Goal: Book appointment/travel/reservation

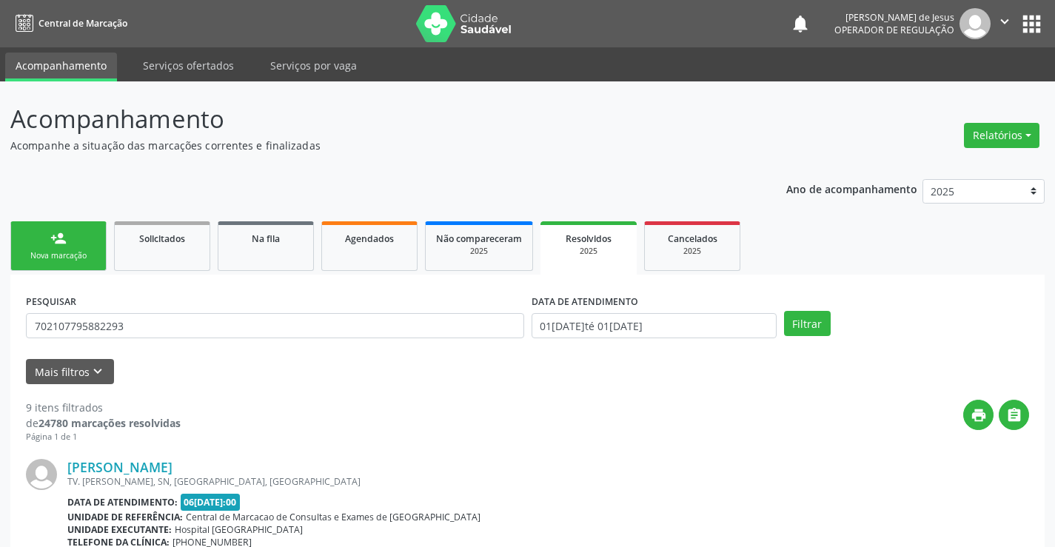
click at [61, 244] on div "person_add" at bounding box center [58, 238] width 16 height 16
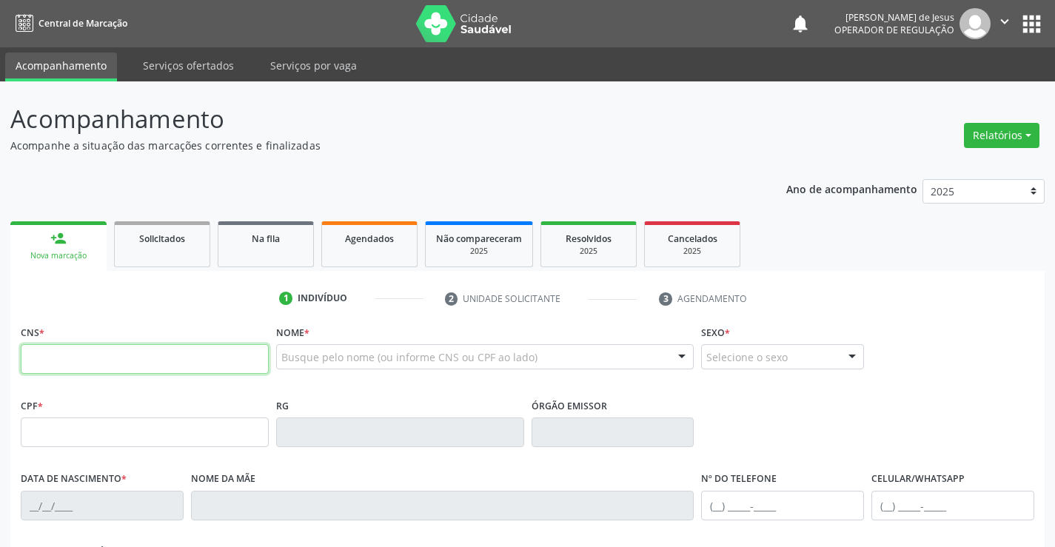
click at [57, 349] on input "text" at bounding box center [145, 359] width 248 height 30
type input "702 6077 1308 5144"
type input "2317083432"
type input "2[DATE]"
type input "[PHONE_NUMBER]"
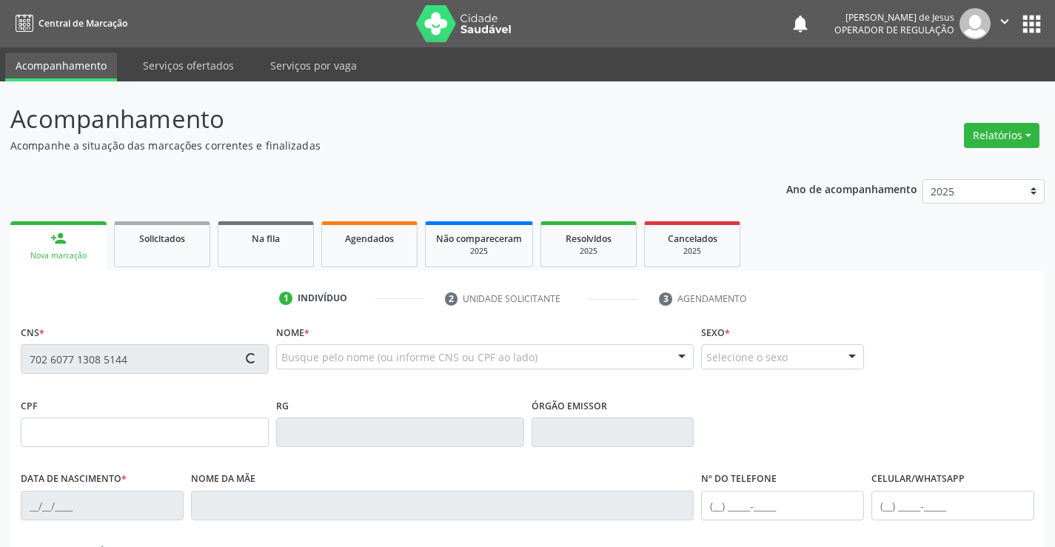
type input "[PHONE_NUMBER]"
type input "092.108.115-42"
type input "SN"
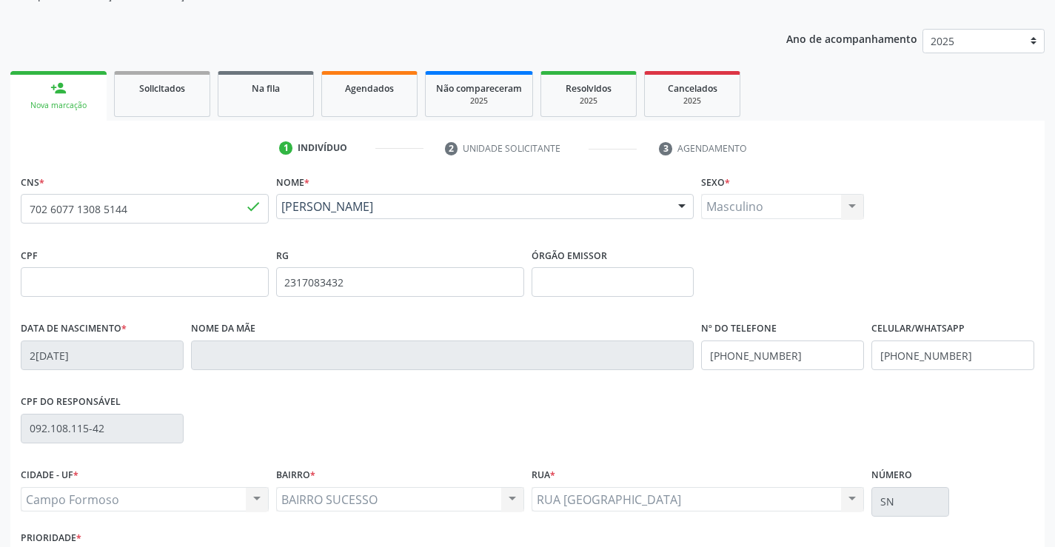
scroll to position [255, 0]
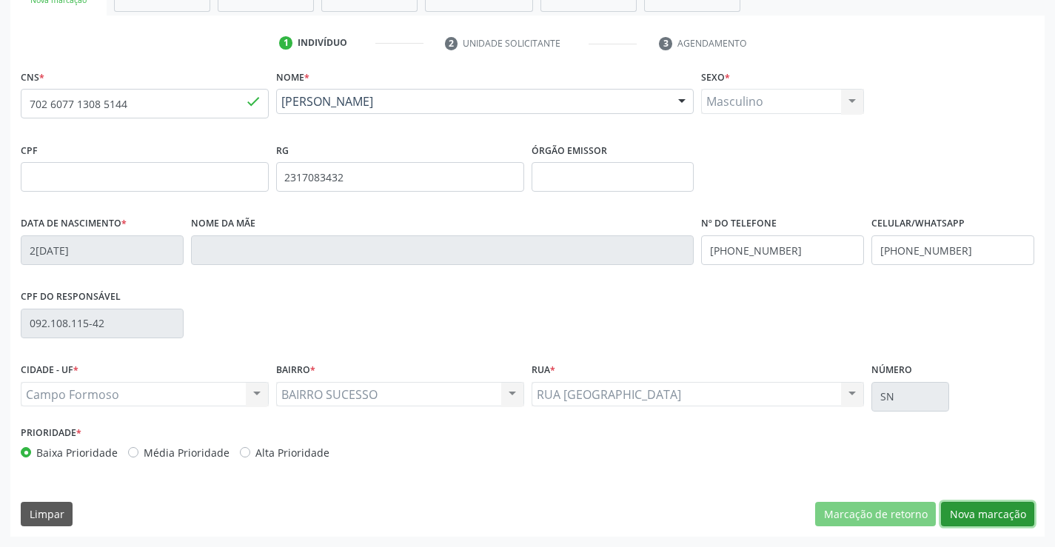
click at [981, 510] on button "Nova marcação" at bounding box center [987, 514] width 93 height 25
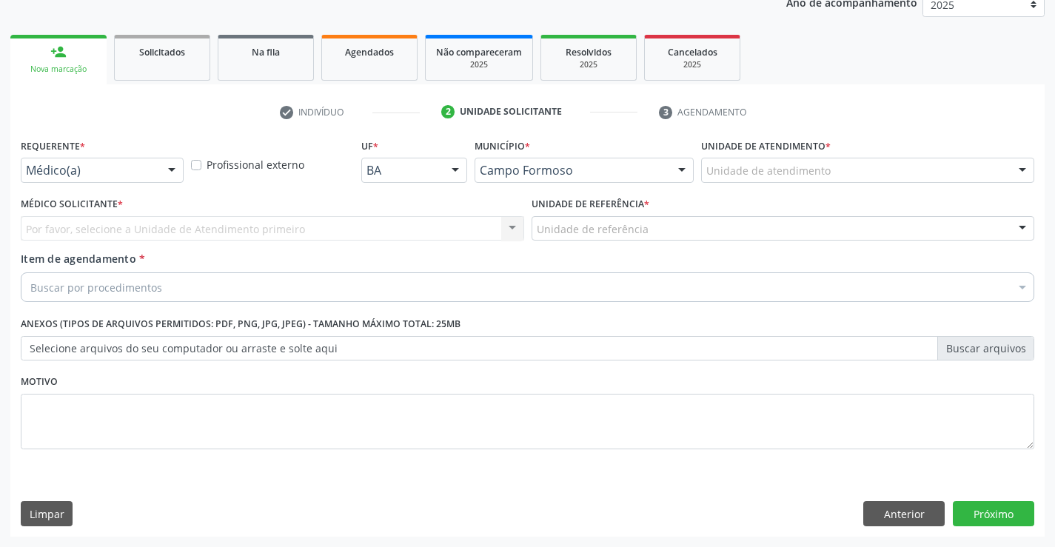
scroll to position [187, 0]
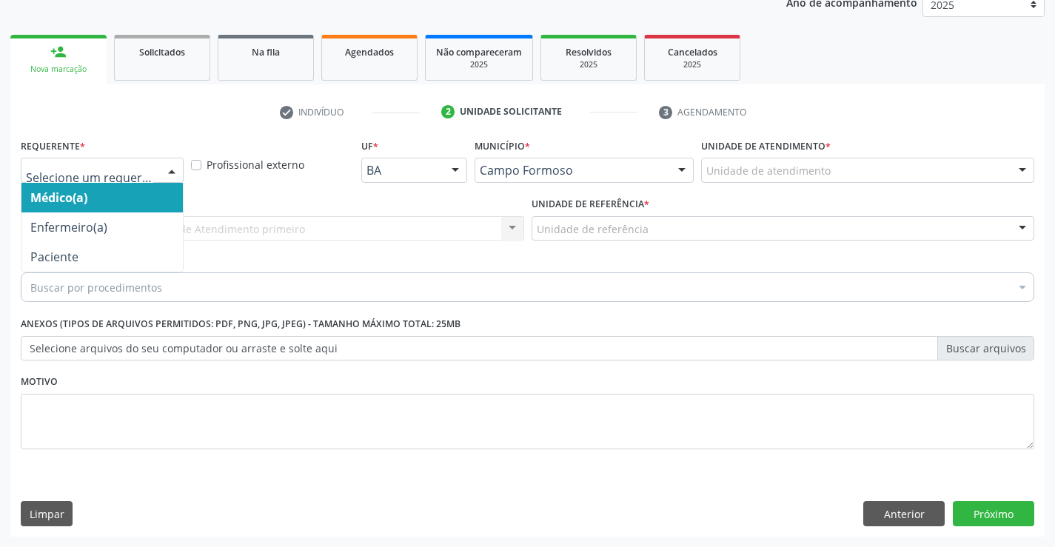
click at [170, 167] on div at bounding box center [172, 170] width 22 height 25
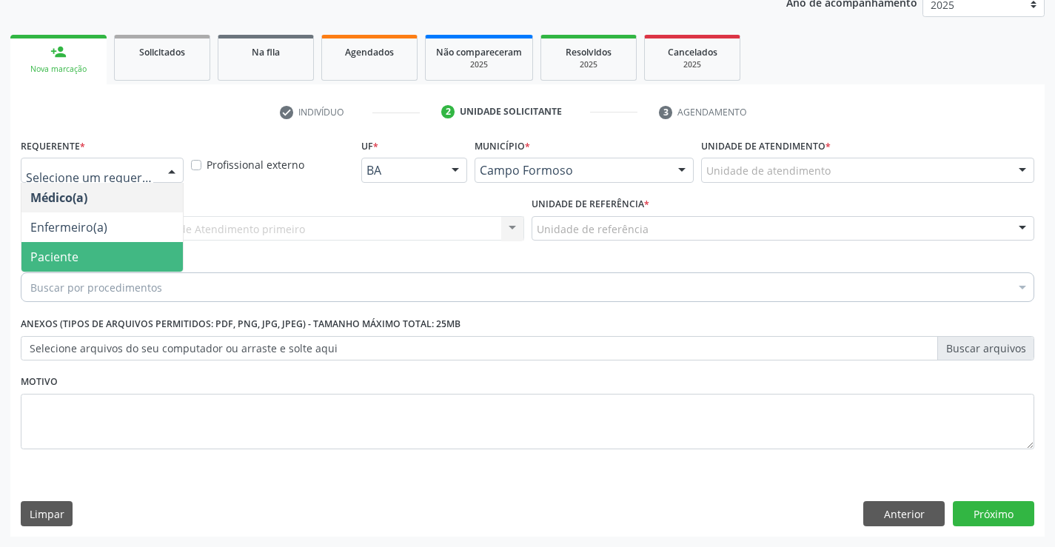
click at [54, 249] on span "Paciente" at bounding box center [54, 257] width 48 height 16
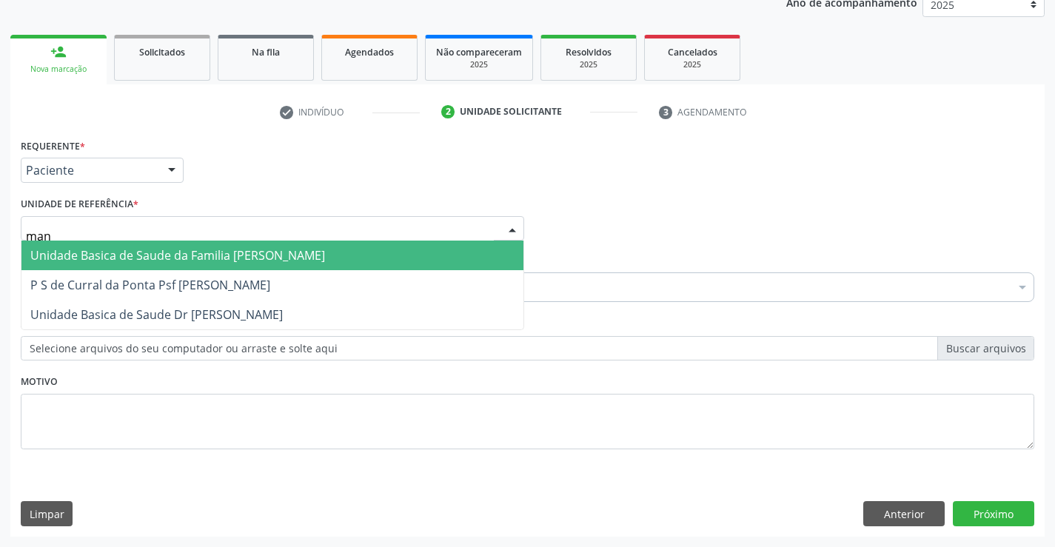
type input "mani"
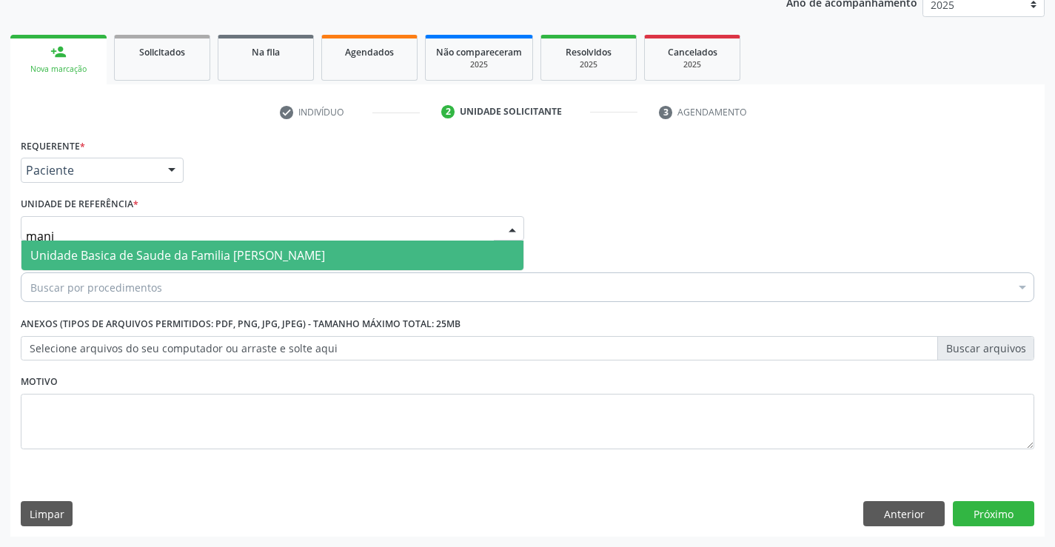
click at [121, 259] on span "Unidade Basica de Saude da Familia [PERSON_NAME]" at bounding box center [177, 255] width 295 height 16
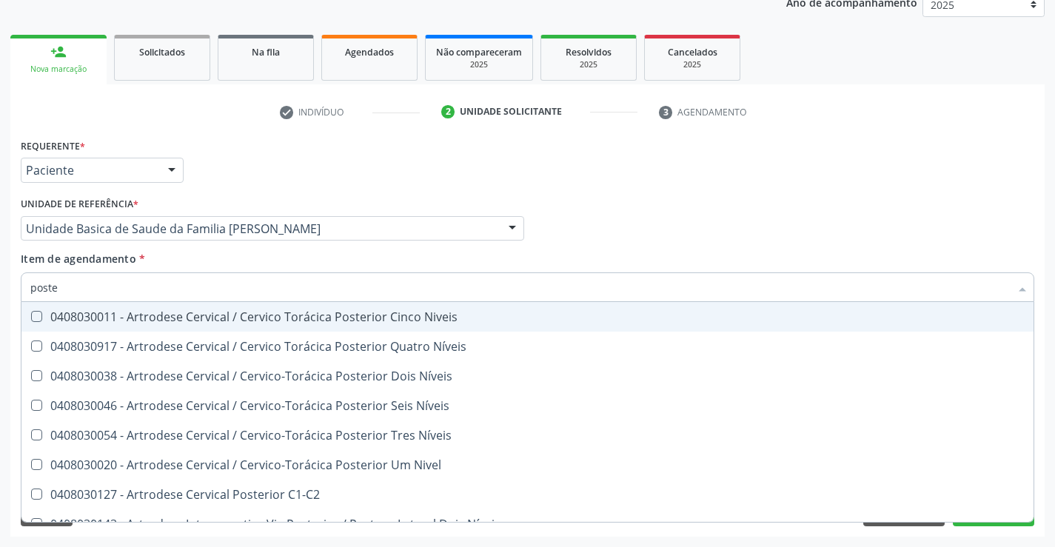
type input "postec"
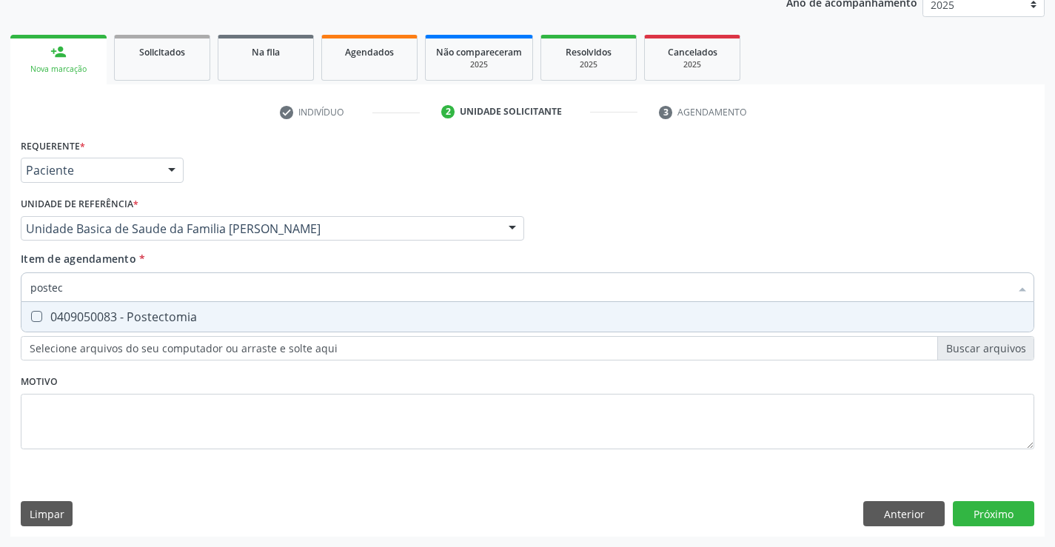
click at [96, 320] on div "0409050083 - Postectomia" at bounding box center [527, 317] width 994 height 12
checkbox Postectomia "true"
click at [991, 523] on button "Próximo" at bounding box center [993, 513] width 81 height 25
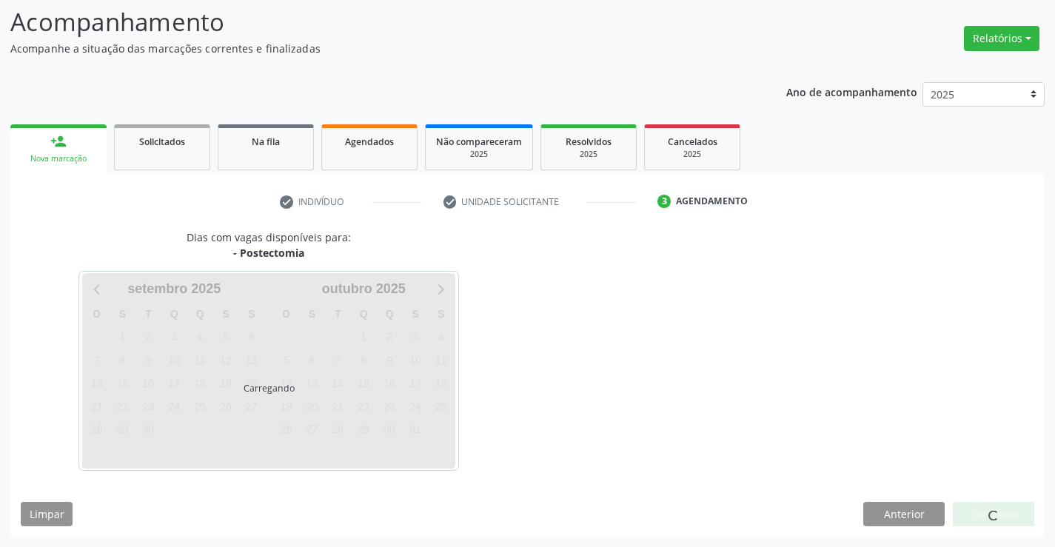
scroll to position [97, 0]
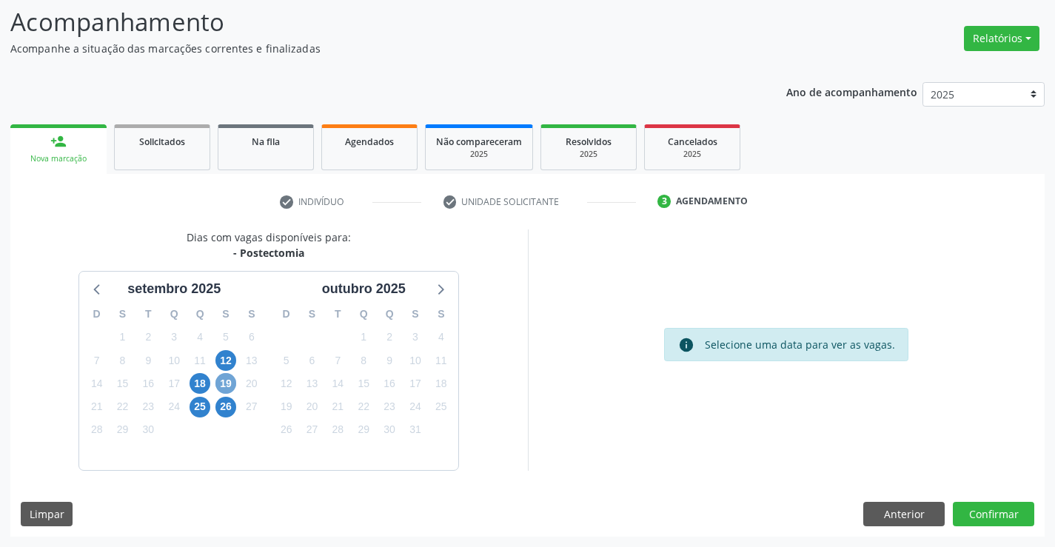
click at [225, 382] on span "19" at bounding box center [225, 383] width 21 height 21
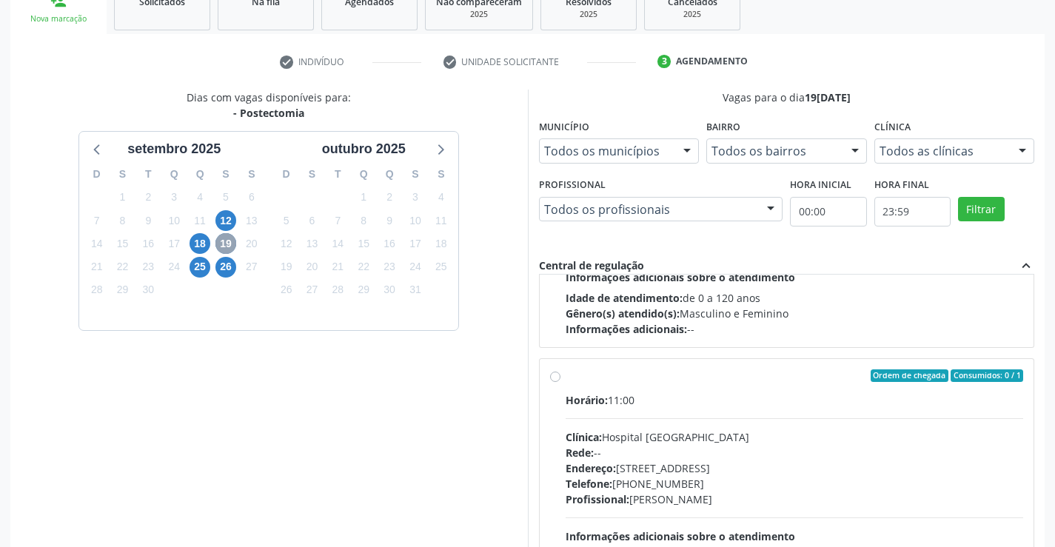
scroll to position [185, 0]
click at [566, 376] on label "Ordem de chegada Consumidos: 0 / 1 Horário: 11:00 Clínica: Hospital [GEOGRAPHIC…" at bounding box center [795, 484] width 458 height 227
click at [553, 376] on input "Ordem de chegada Consumidos: 0 / 1 Horário: 11:00 Clínica: Hospital [GEOGRAPHIC…" at bounding box center [555, 377] width 10 height 13
radio input "true"
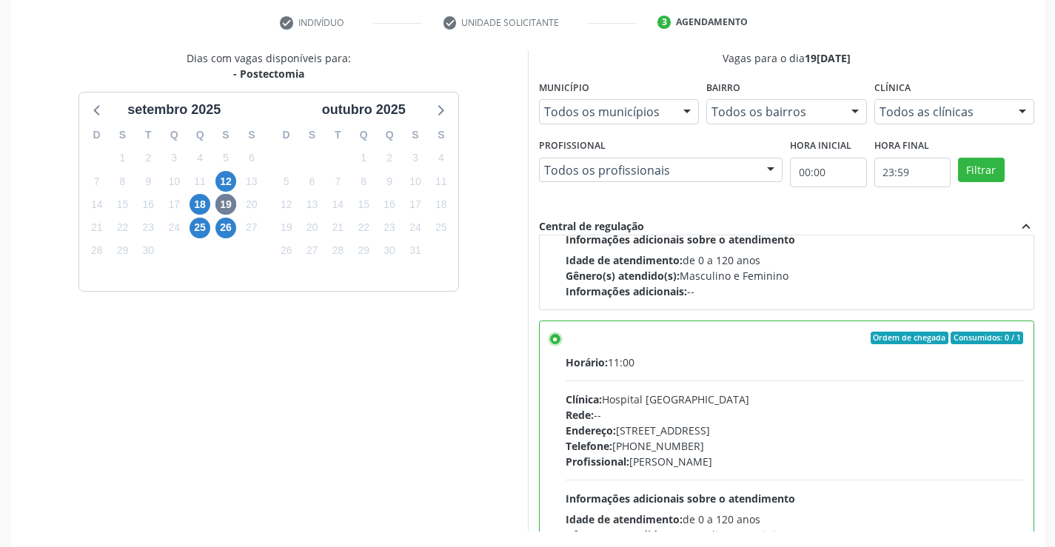
scroll to position [338, 0]
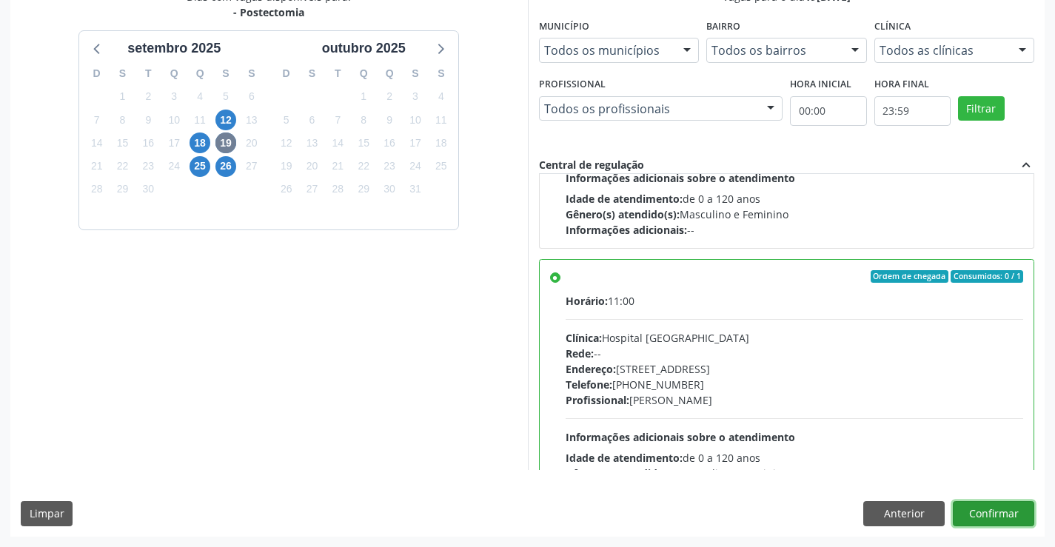
click at [981, 512] on button "Confirmar" at bounding box center [993, 513] width 81 height 25
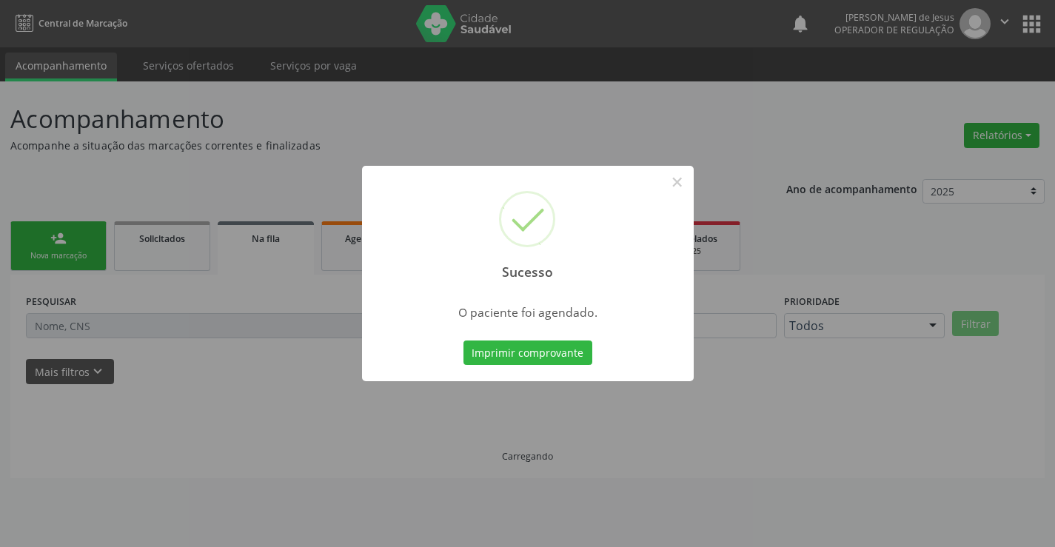
scroll to position [0, 0]
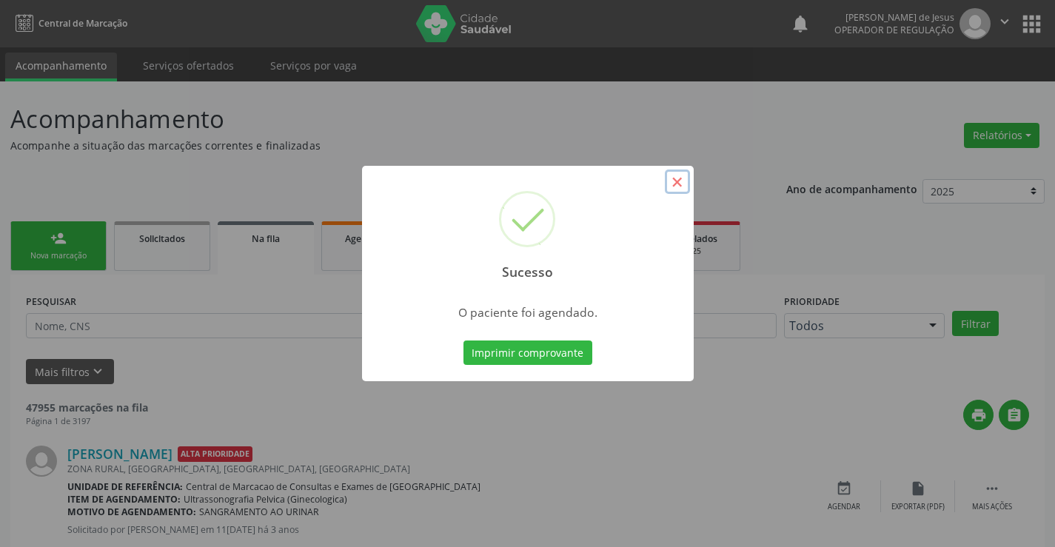
click at [682, 181] on button "×" at bounding box center [677, 182] width 25 height 25
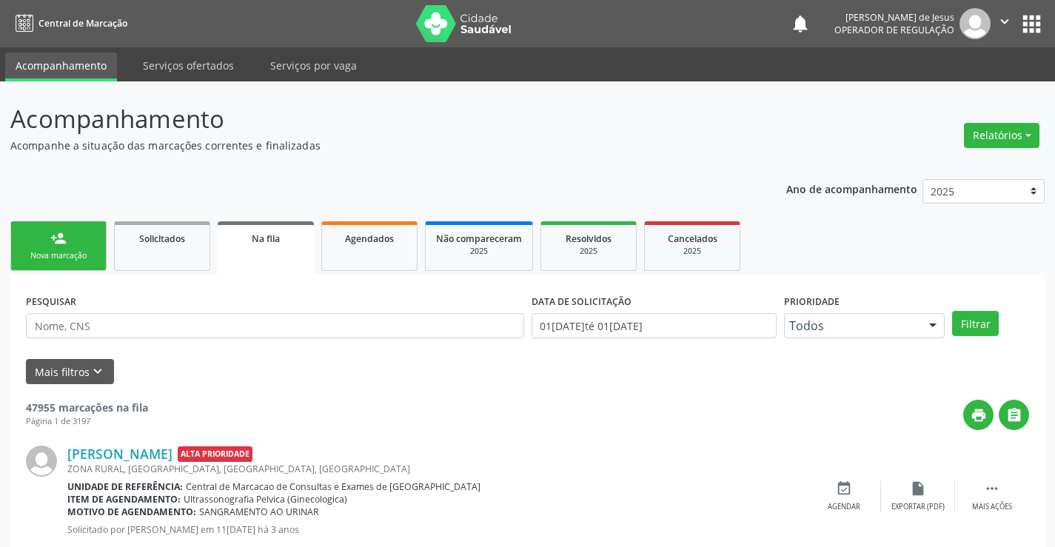
click at [51, 247] on link "person_add Nova marcação" at bounding box center [58, 246] width 96 height 50
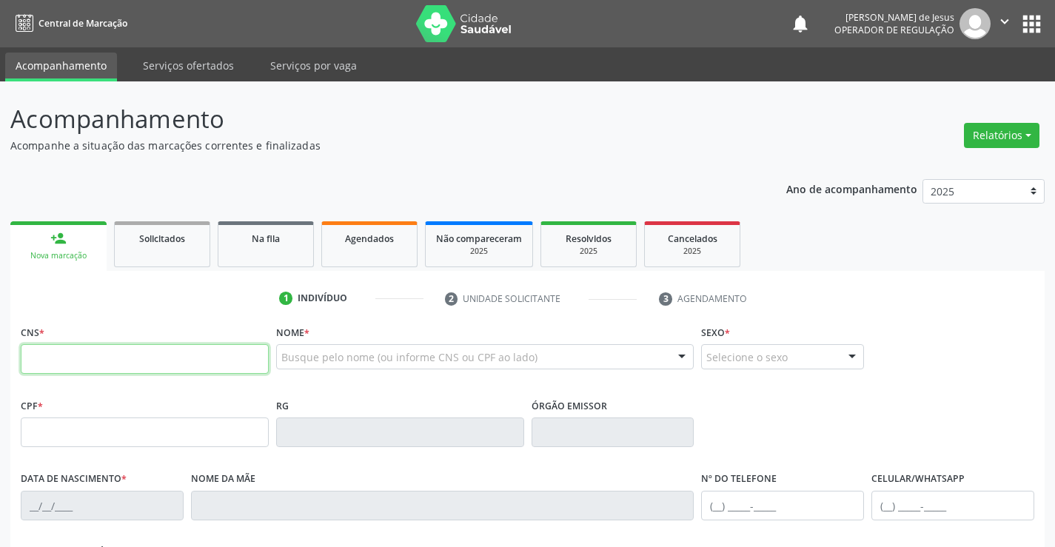
click at [76, 355] on input "text" at bounding box center [145, 359] width 248 height 30
type input "702 6077 1308 5144"
type input "2317083432"
type input "2[DATE]"
type input "[PHONE_NUMBER]"
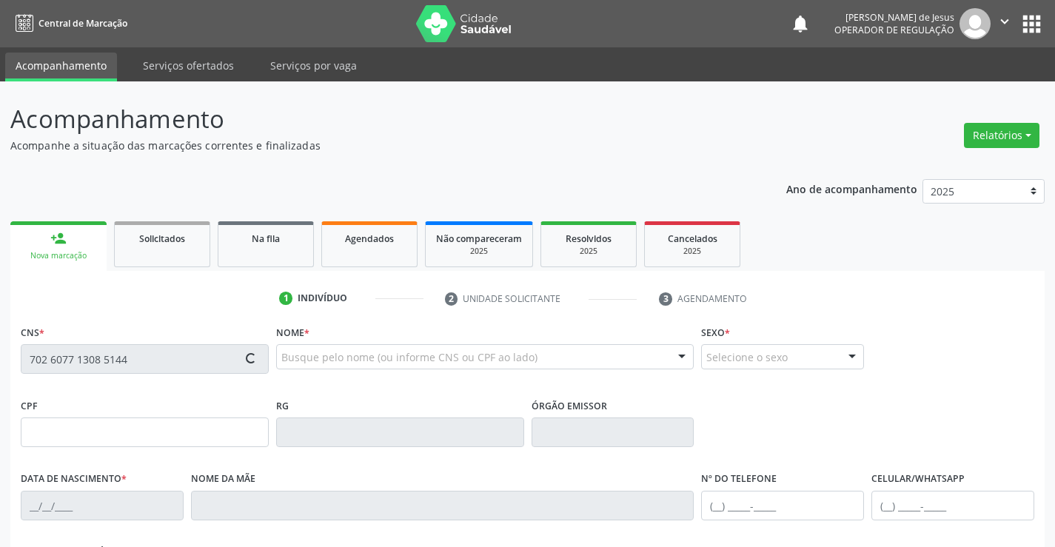
type input "[PHONE_NUMBER]"
type input "092.108.115-42"
type input "SN"
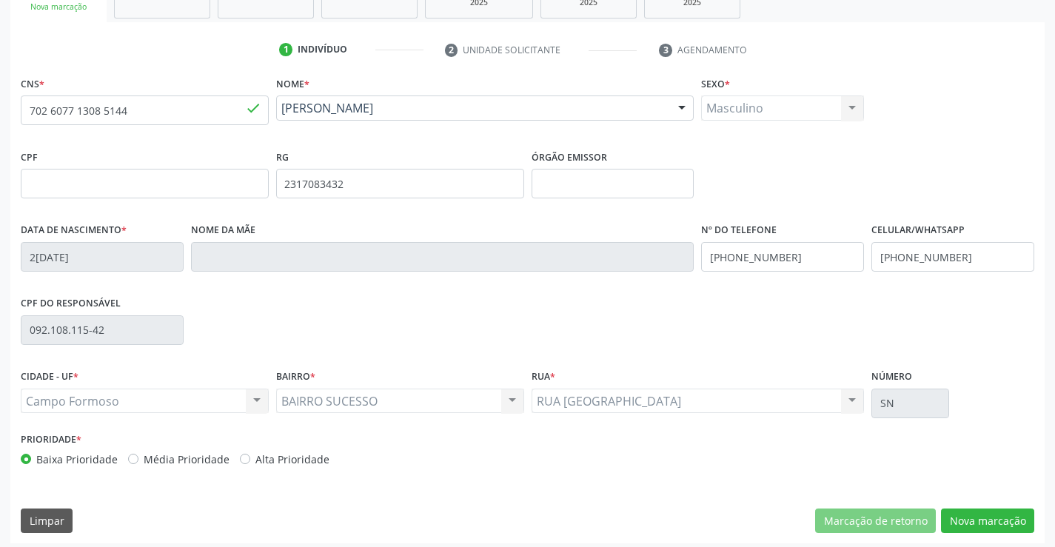
scroll to position [255, 0]
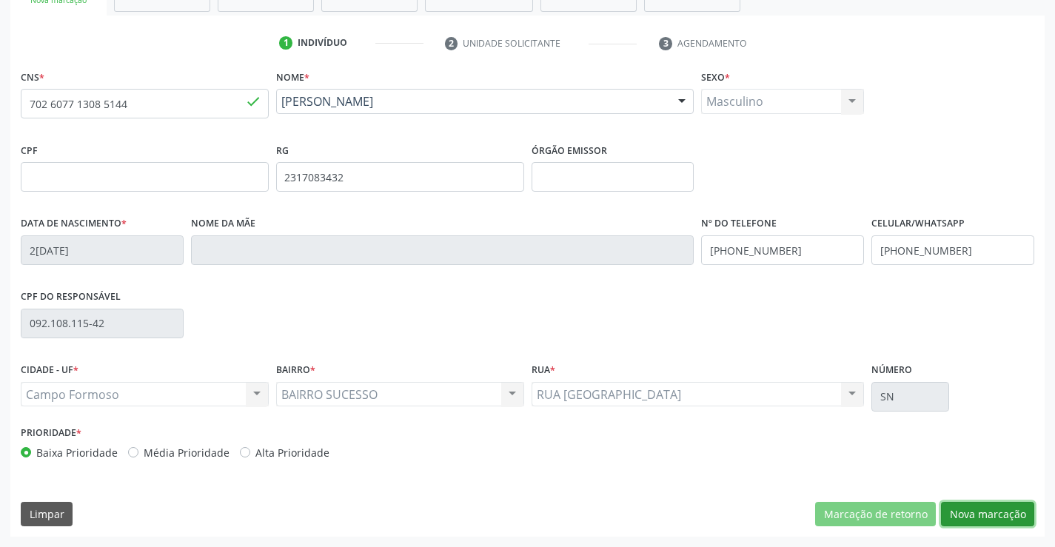
click at [964, 517] on button "Nova marcação" at bounding box center [987, 514] width 93 height 25
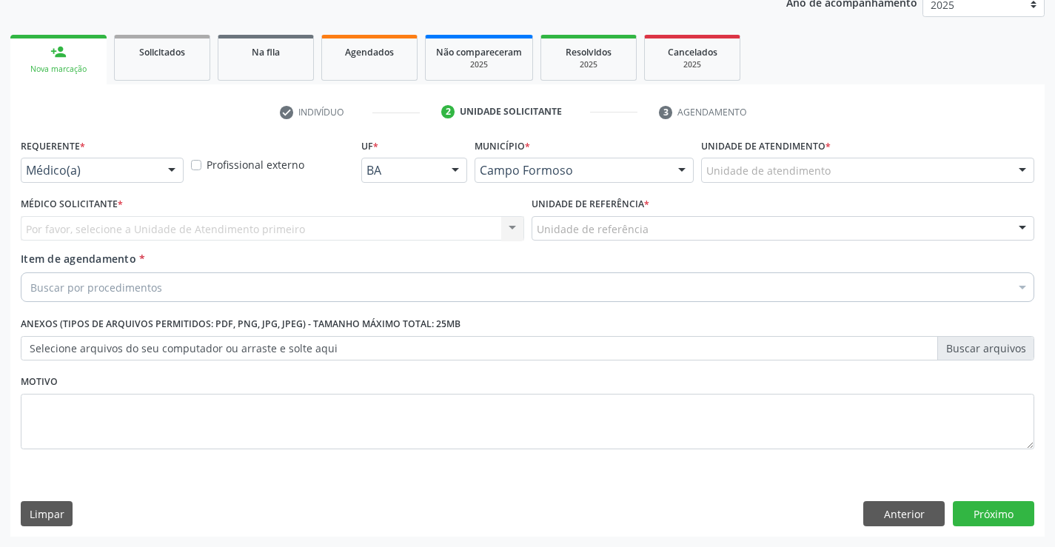
scroll to position [187, 0]
click at [171, 167] on div at bounding box center [172, 170] width 22 height 25
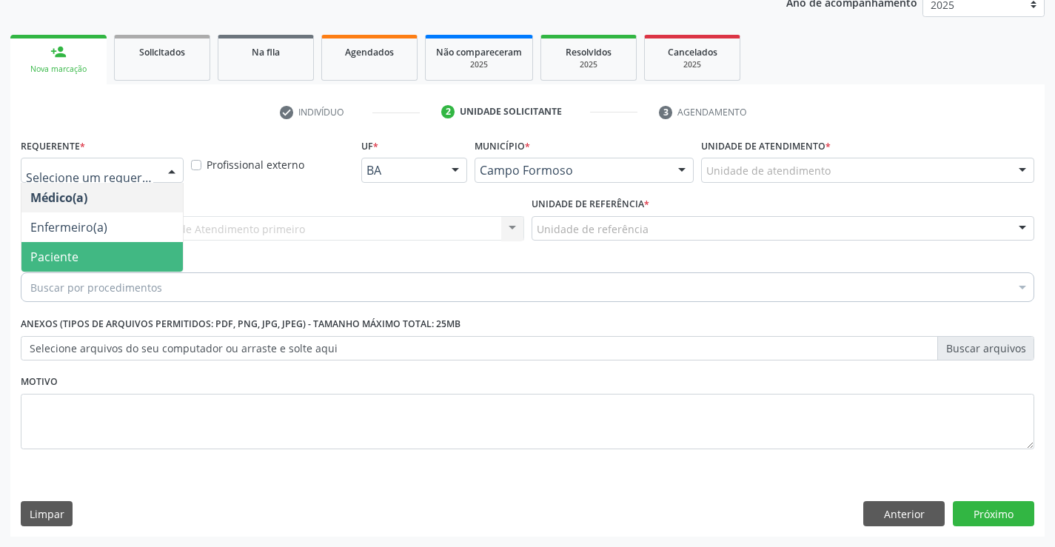
click at [50, 249] on span "Paciente" at bounding box center [54, 257] width 48 height 16
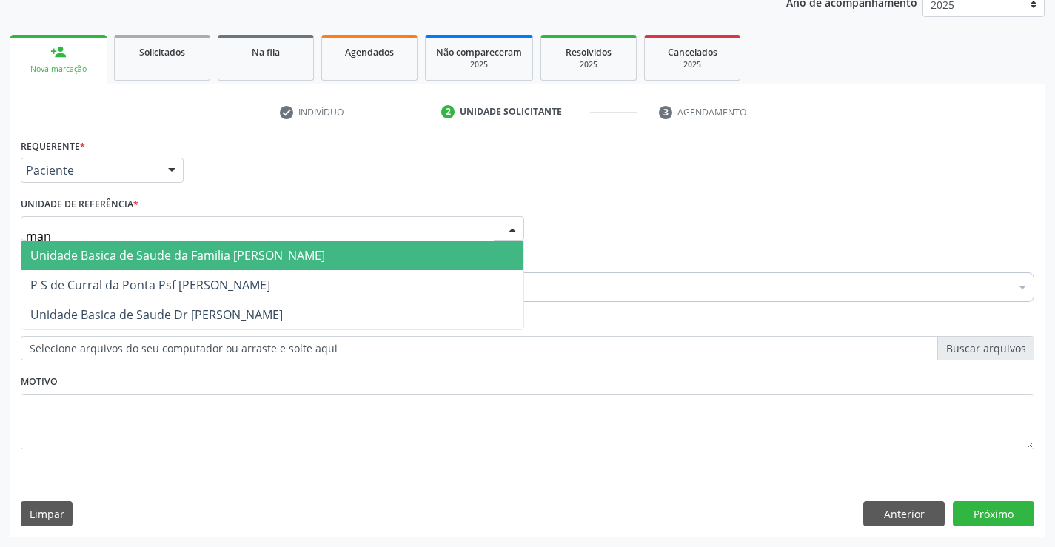
type input "mani"
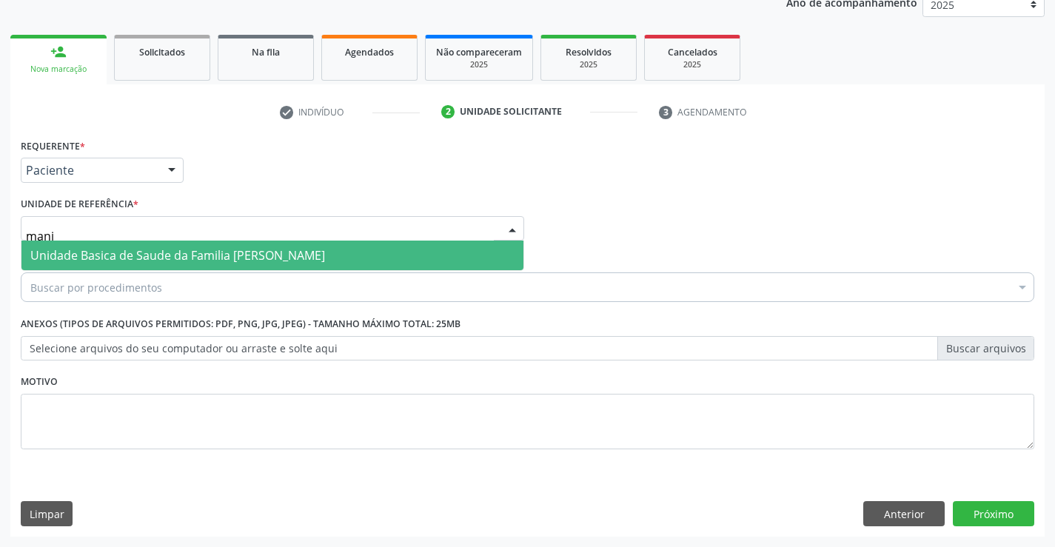
click at [78, 249] on span "Unidade Basica de Saude da Familia [PERSON_NAME]" at bounding box center [177, 255] width 295 height 16
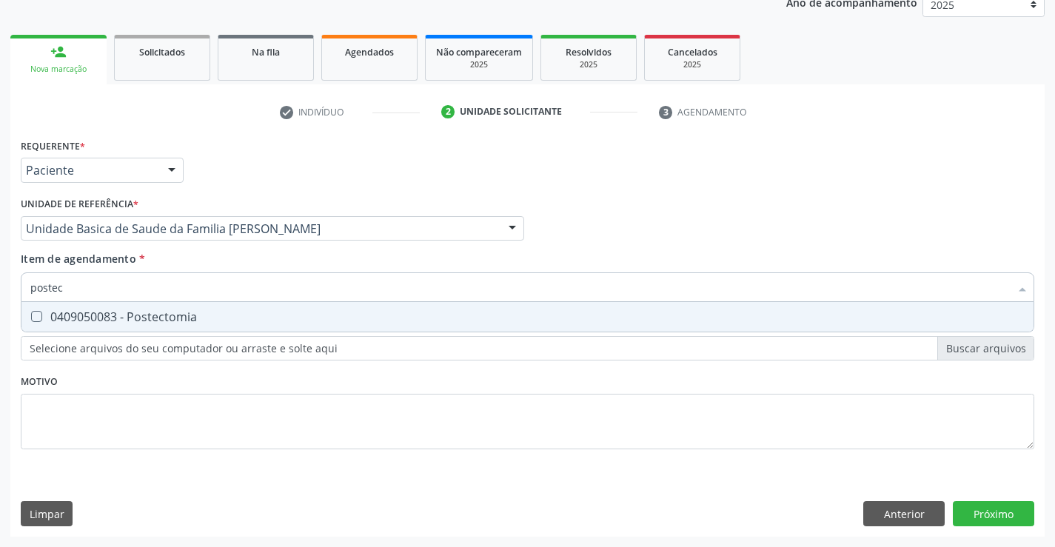
type input "postect"
click at [172, 316] on div "0409050083 - Postectomia" at bounding box center [527, 317] width 994 height 12
checkbox Postectomia "true"
click at [992, 522] on div "Requerente * Paciente Médico(a) Enfermeiro(a) Paciente Nenhum resultado encontr…" at bounding box center [527, 336] width 1034 height 402
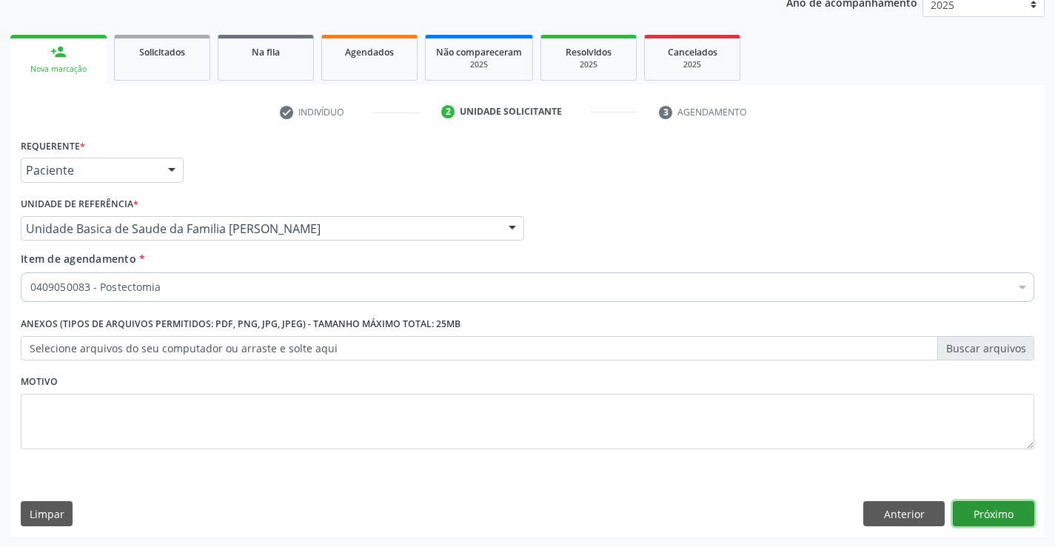
click at [979, 515] on button "Próximo" at bounding box center [993, 513] width 81 height 25
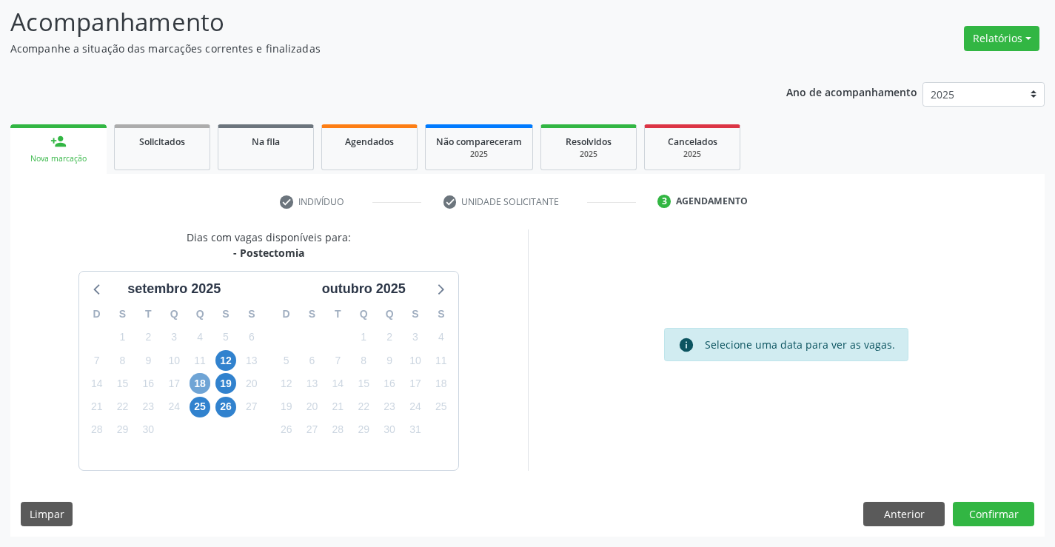
click at [192, 379] on span "18" at bounding box center [200, 383] width 21 height 21
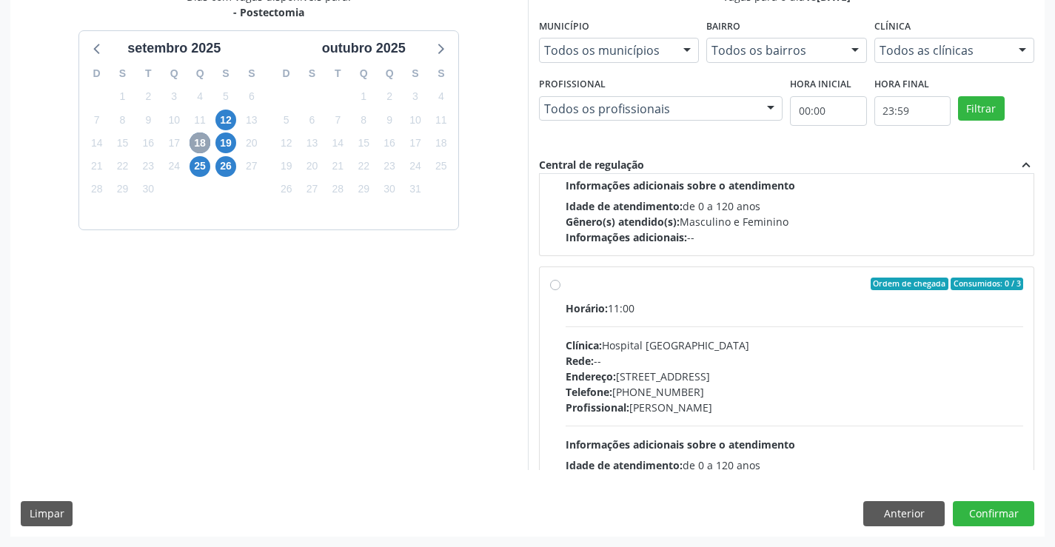
scroll to position [233, 0]
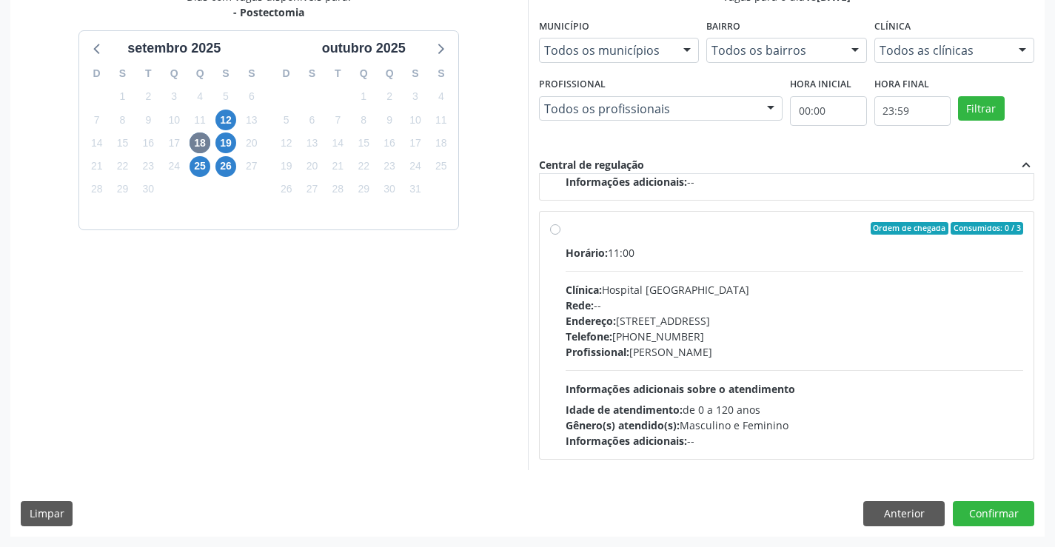
click at [566, 230] on label "Ordem de chegada Consumidos: 0 / 3 Horário: 11:00 Clínica: Hospital [GEOGRAPHIC…" at bounding box center [795, 335] width 458 height 227
click at [555, 230] on input "Ordem de chegada Consumidos: 0 / 3 Horário: 11:00 Clínica: Hospital [GEOGRAPHIC…" at bounding box center [555, 228] width 10 height 13
radio input "true"
click at [991, 517] on button "Confirmar" at bounding box center [993, 513] width 81 height 25
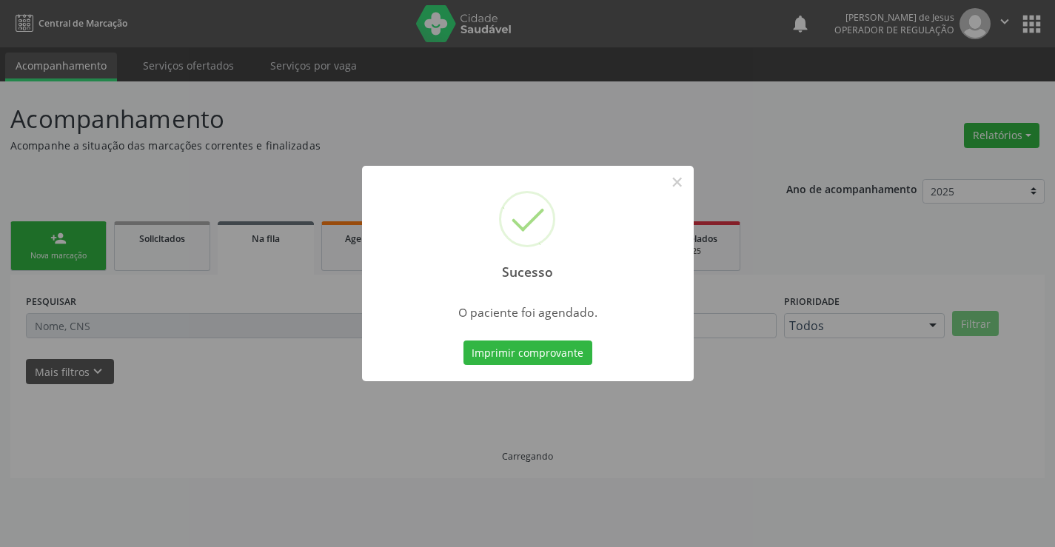
scroll to position [0, 0]
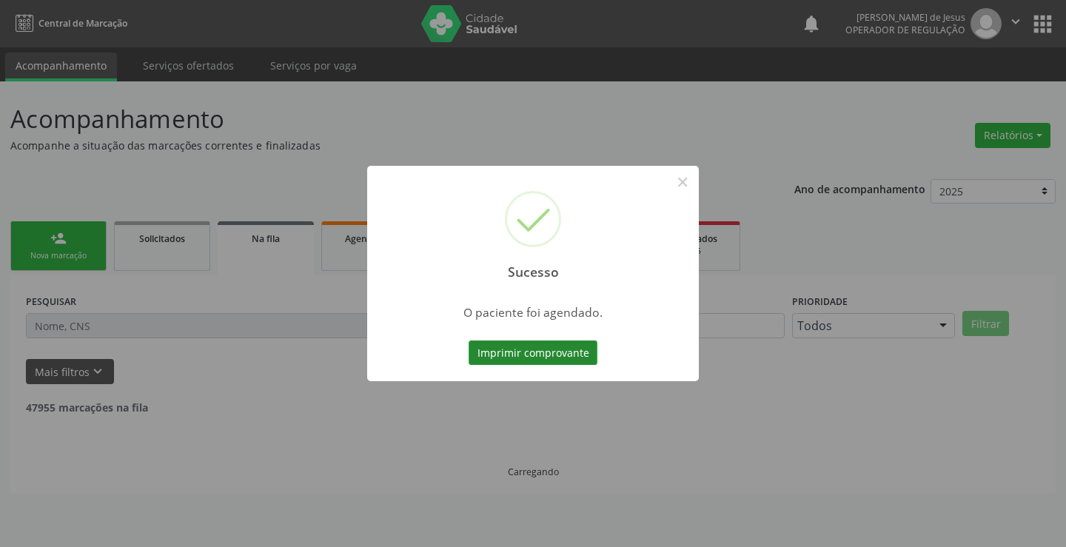
click at [536, 350] on button "Imprimir comprovante" at bounding box center [533, 353] width 129 height 25
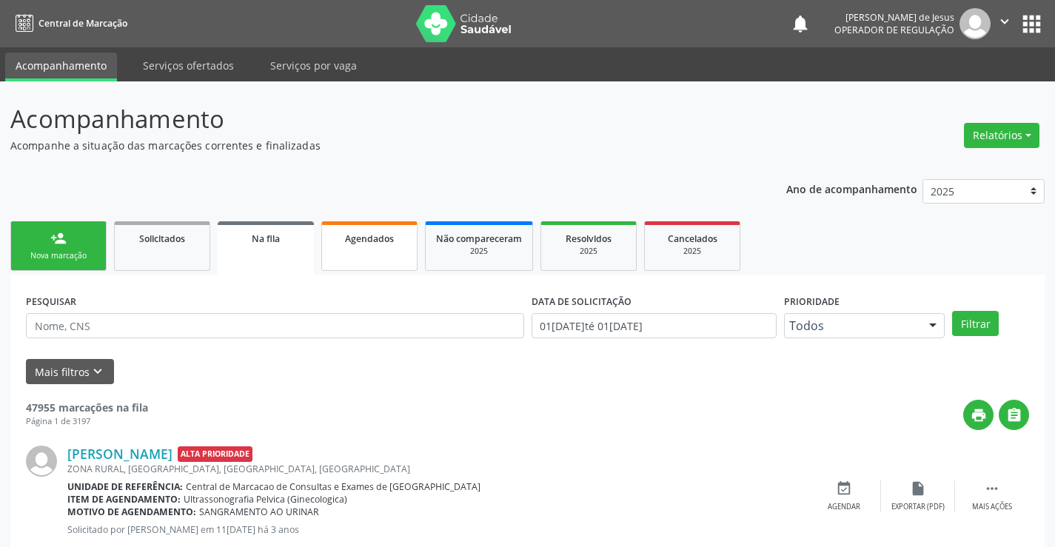
click at [375, 252] on link "Agendados" at bounding box center [369, 246] width 96 height 50
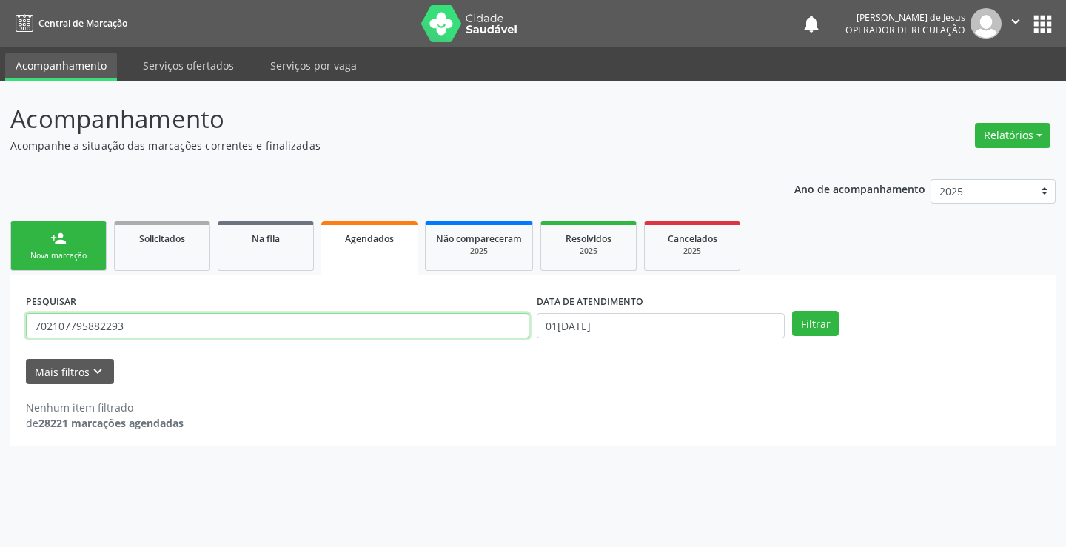
drag, startPoint x: 31, startPoint y: 326, endPoint x: 210, endPoint y: 352, distance: 181.1
click at [210, 352] on form "PESQUISAR 702107795882293 DATA DE ATENDIMENTO 01[DATE] Filtrar UNIDADE DE REFER…" at bounding box center [533, 337] width 1014 height 94
type input "702607713085144"
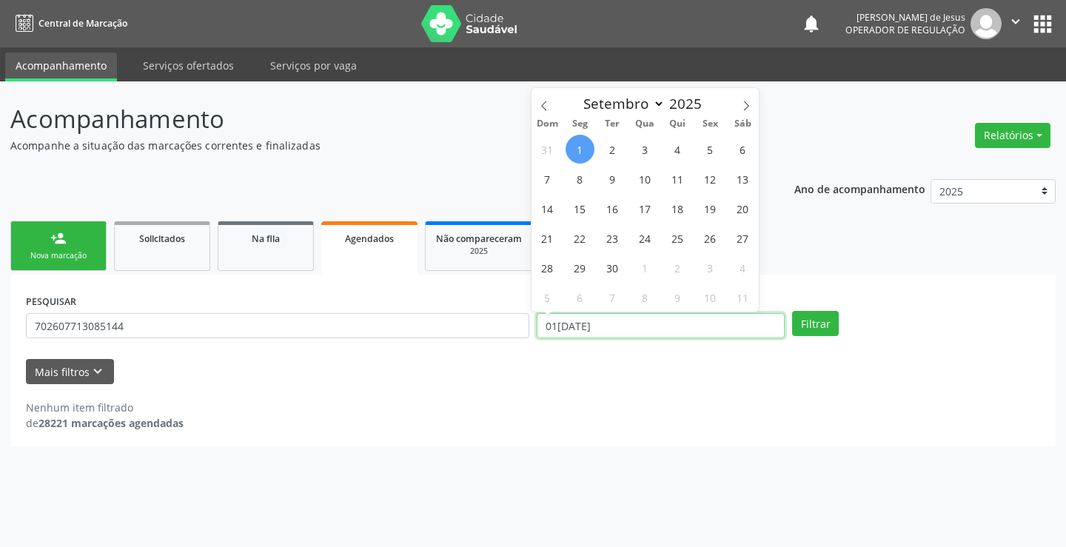
drag, startPoint x: 543, startPoint y: 325, endPoint x: 639, endPoint y: 325, distance: 96.2
click at [639, 325] on input "01[DATE]" at bounding box center [661, 325] width 248 height 25
click at [815, 323] on button "Filtrar" at bounding box center [815, 323] width 47 height 25
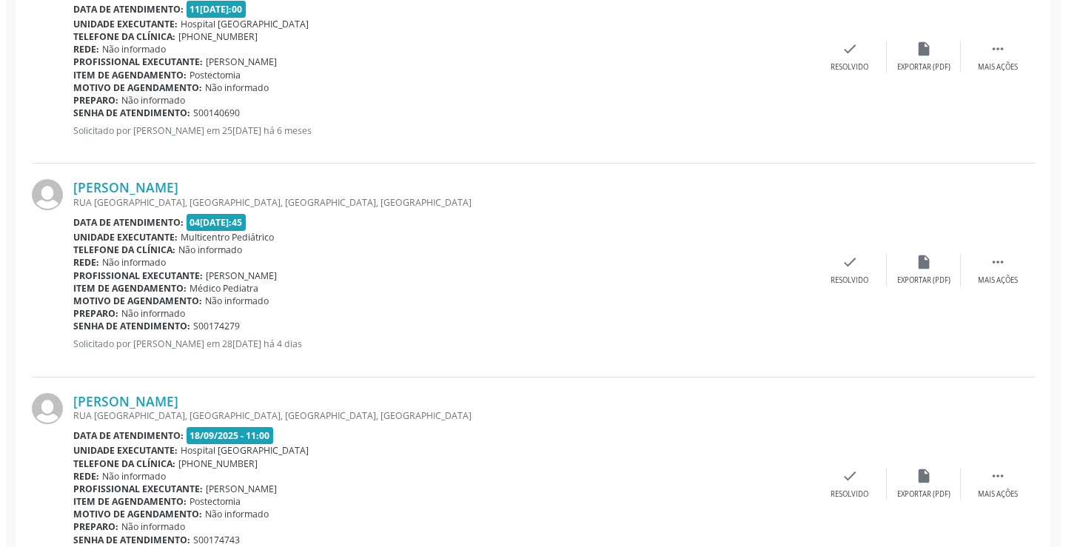
scroll to position [1629, 0]
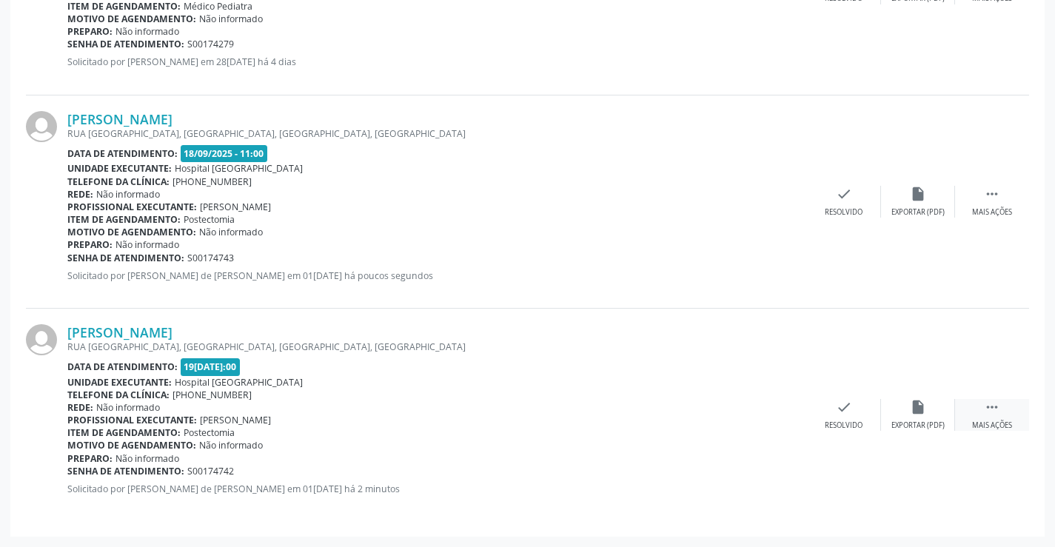
click at [993, 407] on icon "" at bounding box center [992, 407] width 16 height 16
click at [762, 407] on icon "cancel" at bounding box center [770, 407] width 16 height 16
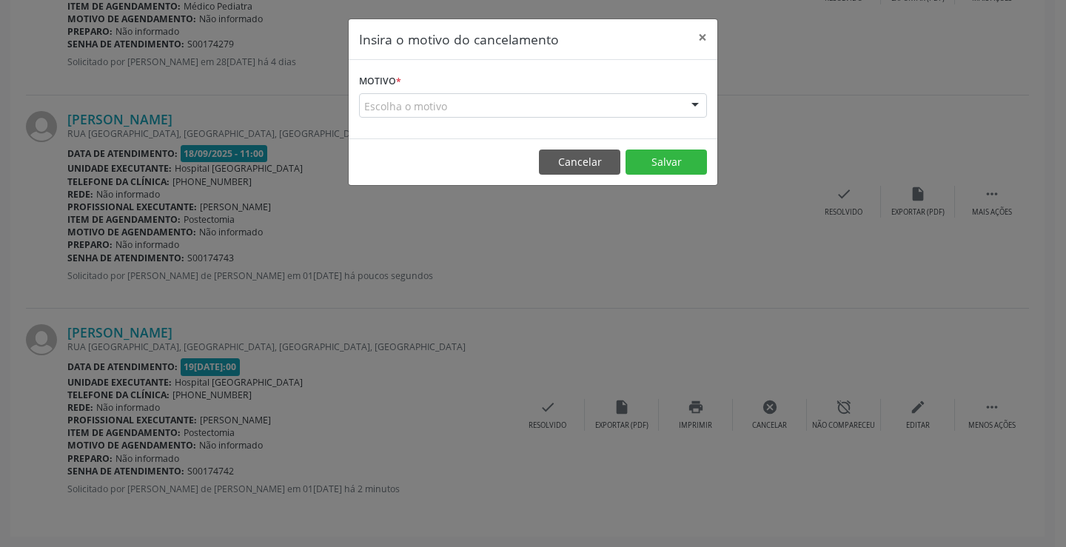
click at [695, 107] on div at bounding box center [695, 106] width 22 height 25
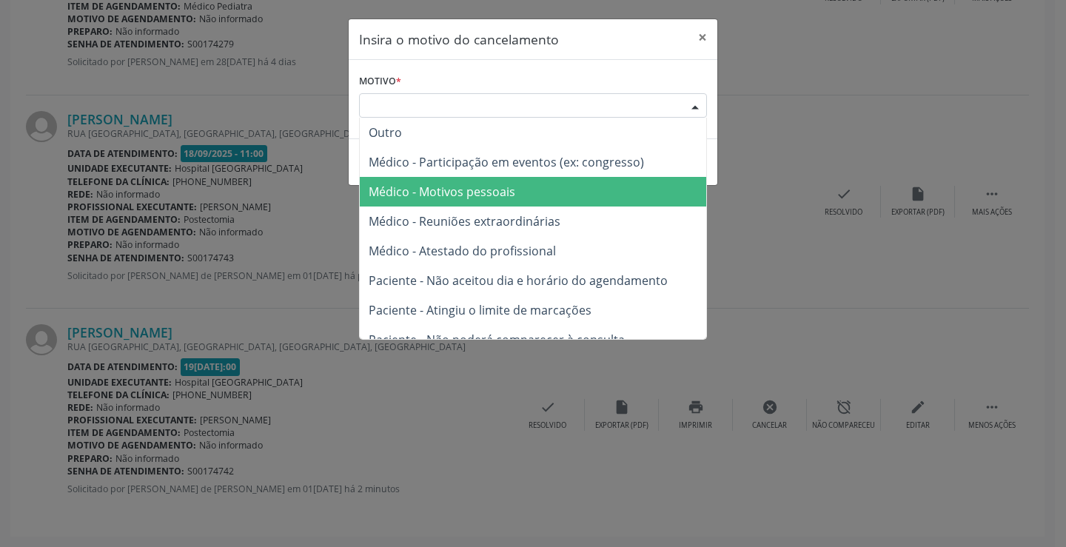
click at [508, 197] on span "Médico - Motivos pessoais" at bounding box center [442, 192] width 147 height 16
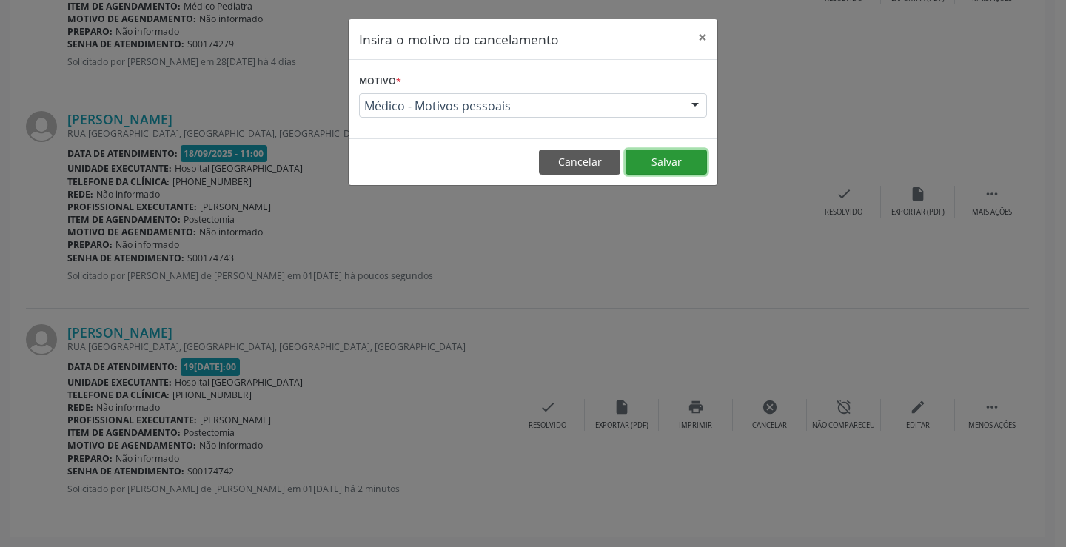
click at [643, 154] on button "Salvar" at bounding box center [666, 162] width 81 height 25
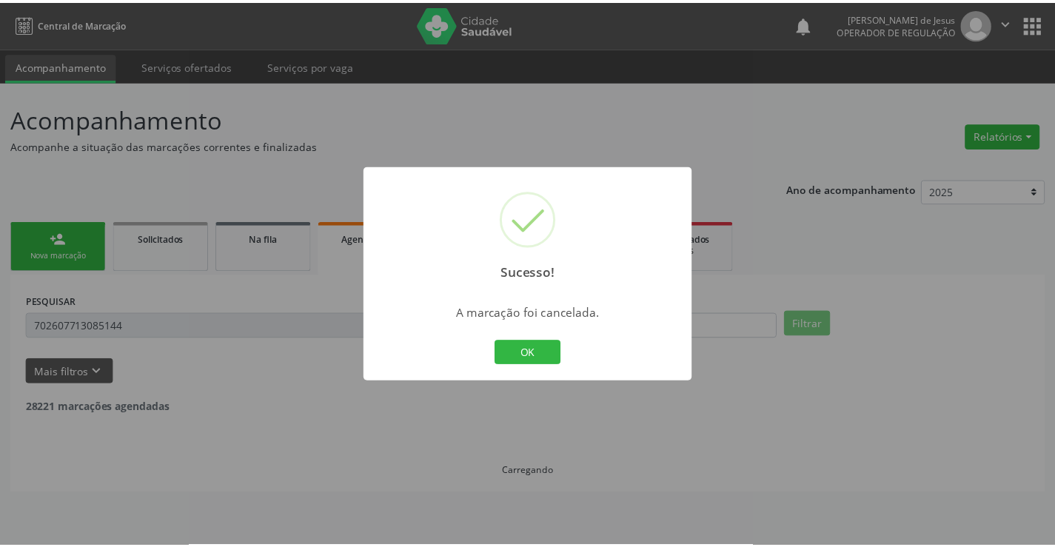
scroll to position [0, 0]
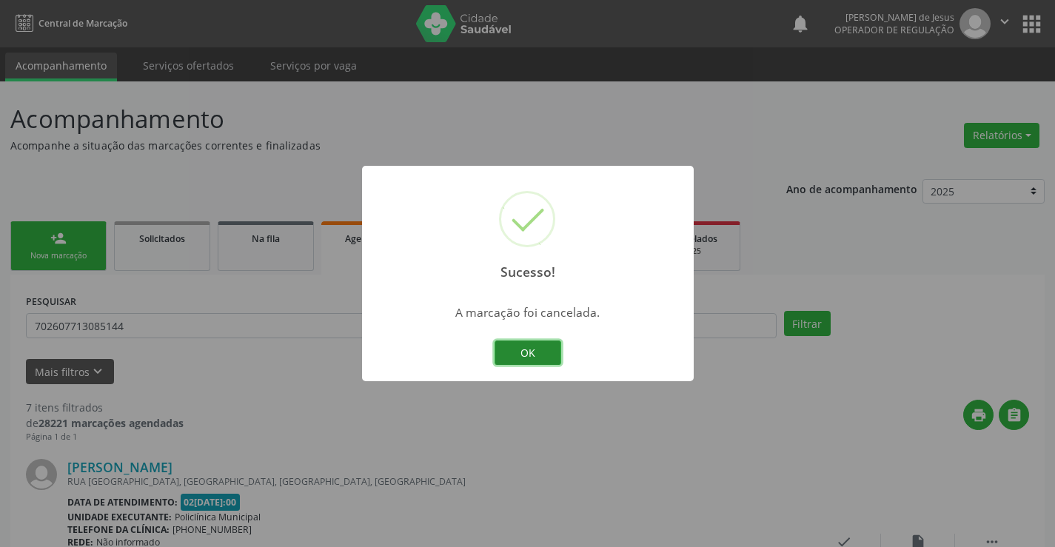
click at [506, 346] on button "OK" at bounding box center [528, 353] width 67 height 25
